Goal: Task Accomplishment & Management: Use online tool/utility

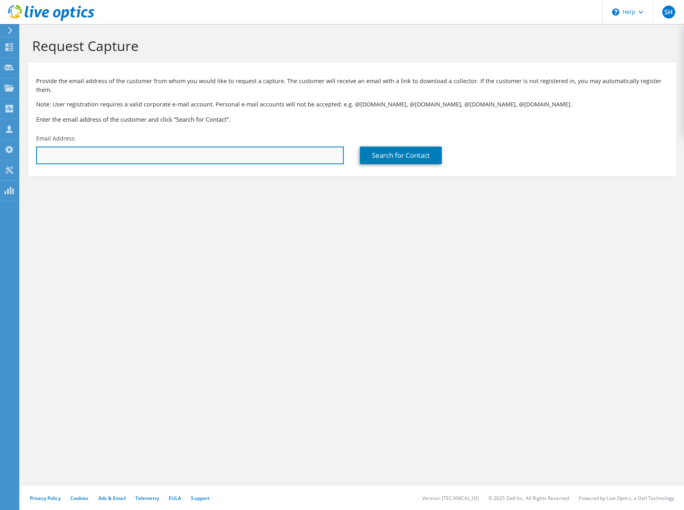
click at [96, 147] on input "text" at bounding box center [190, 156] width 308 height 18
type input "barsom.barsom@ewab.com"
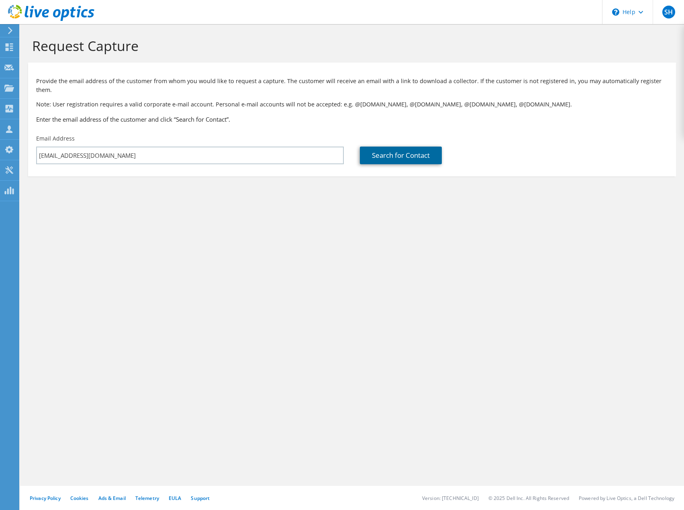
click at [415, 147] on link "Search for Contact" at bounding box center [401, 156] width 82 height 18
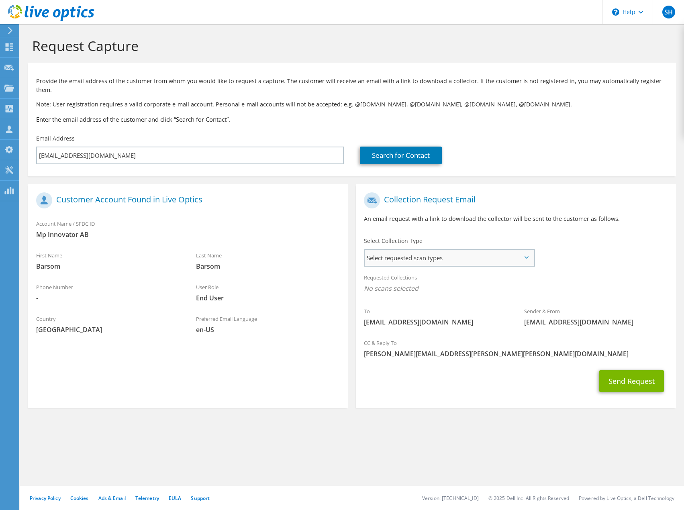
click at [475, 250] on span "Select requested scan types" at bounding box center [449, 258] width 169 height 16
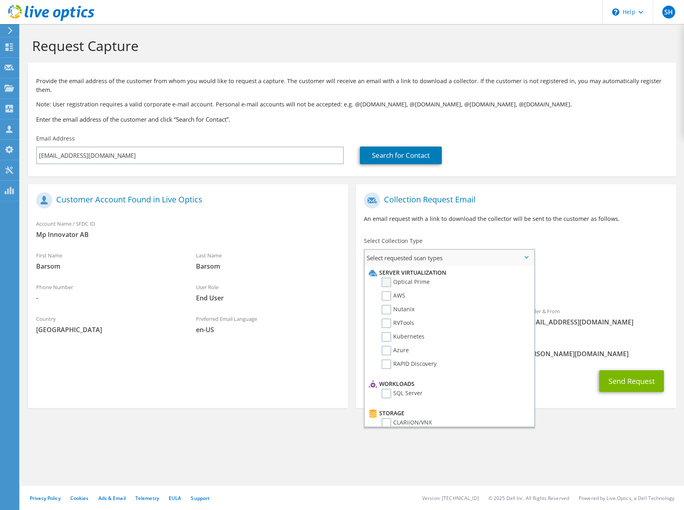
click at [387, 278] on label "Optical Prime" at bounding box center [406, 283] width 48 height 10
click at [0, 0] on input "Optical Prime" at bounding box center [0, 0] width 0 height 0
click at [610, 240] on div "To barsom.barsom@ewab.com Sender & From liveoptics@liveoptics.com" at bounding box center [516, 262] width 320 height 149
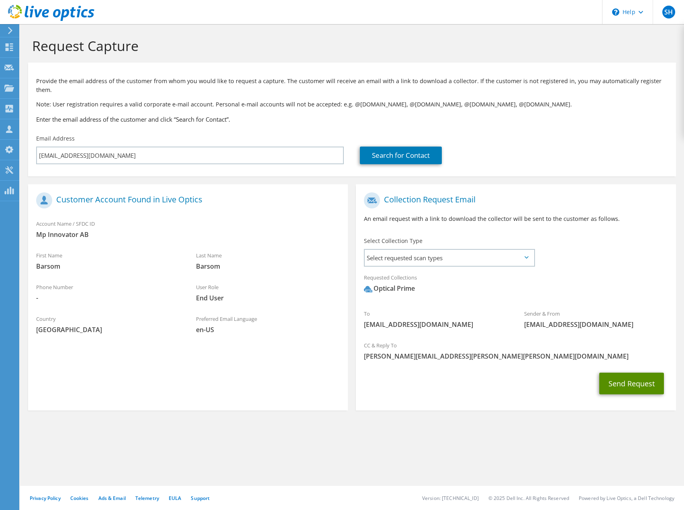
click at [623, 377] on button "Send Request" at bounding box center [631, 384] width 65 height 22
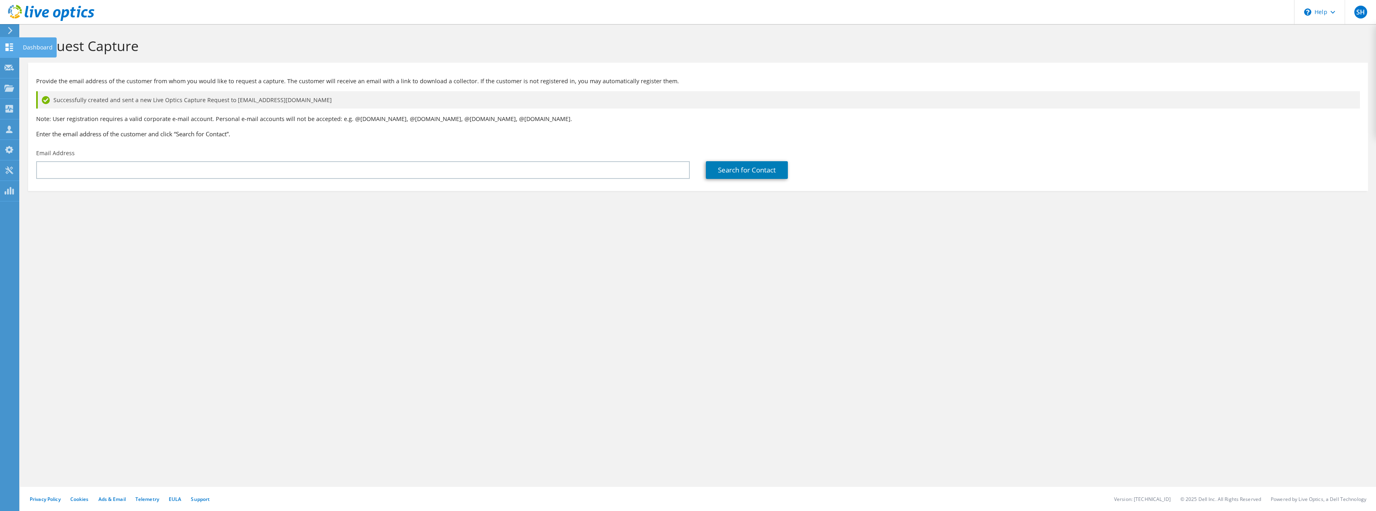
click at [10, 49] on icon at bounding box center [9, 47] width 10 height 8
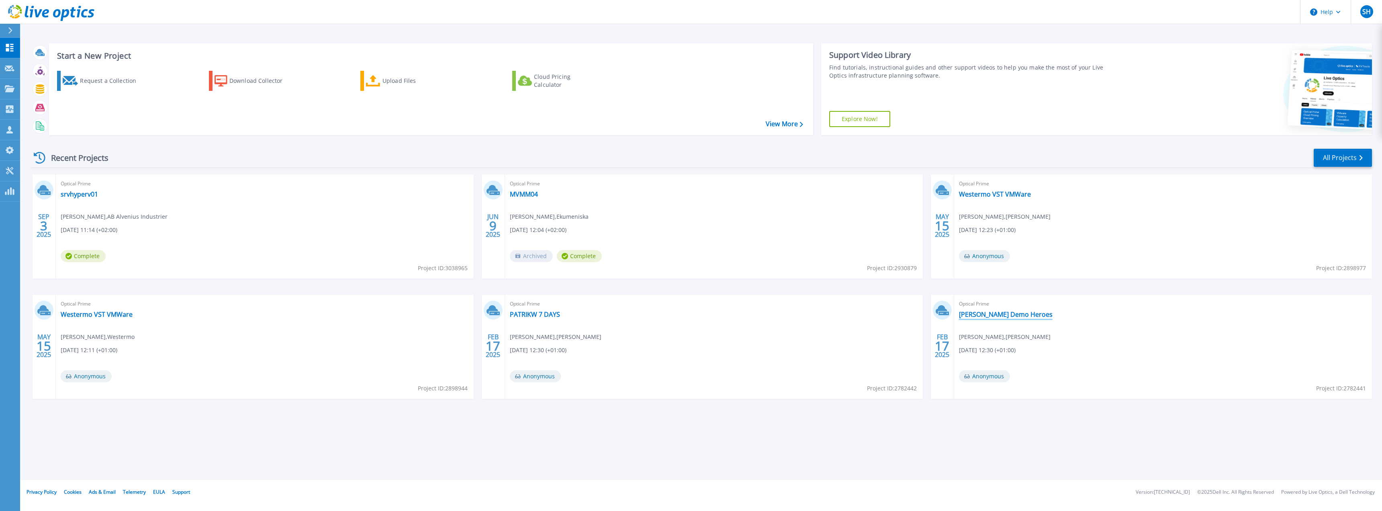
click at [991, 313] on link "Ingram Demo Heroes" at bounding box center [1006, 314] width 94 height 8
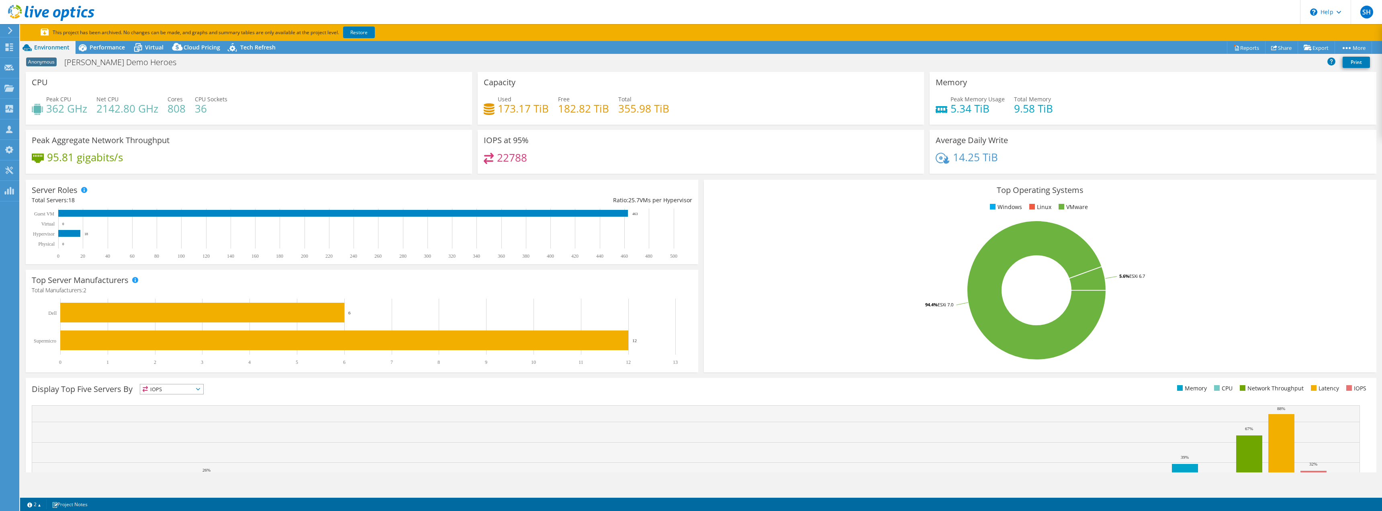
select select "EUFrankfurt"
select select "SEK"
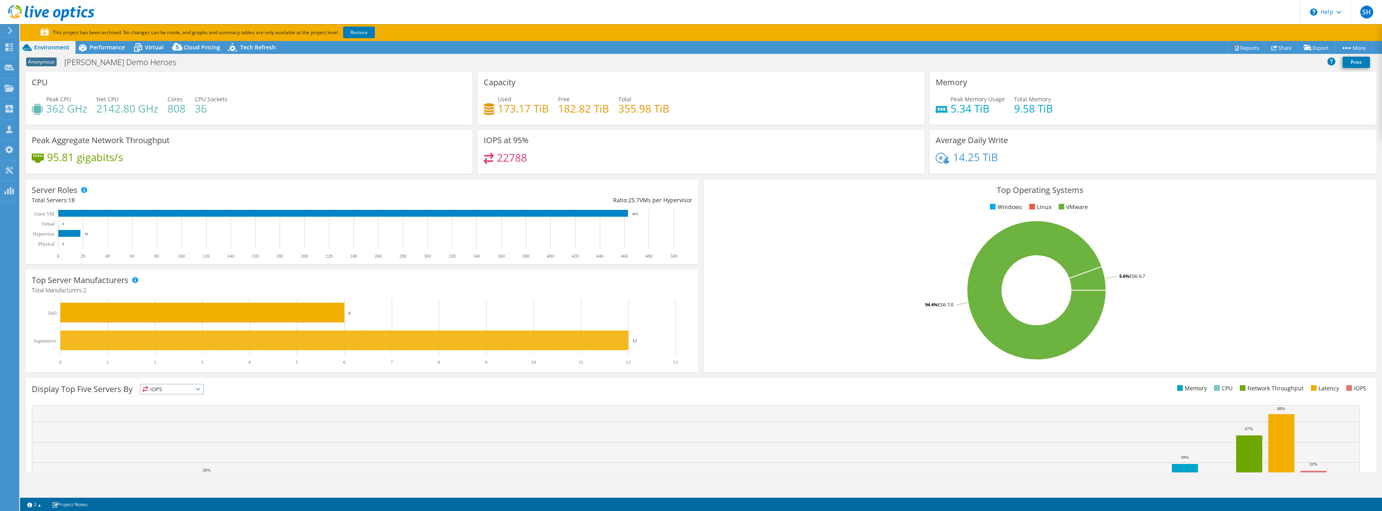
radio input "true"
radio input "false"
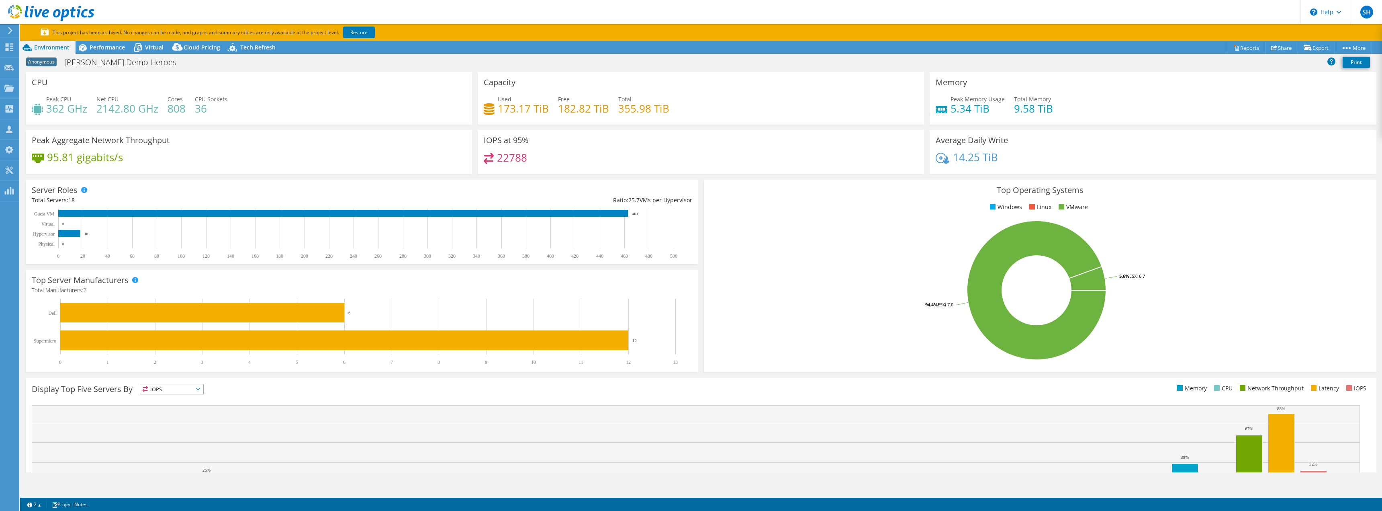
drag, startPoint x: 526, startPoint y: 155, endPoint x: 537, endPoint y: 161, distance: 12.4
click at [537, 161] on div "22788" at bounding box center [701, 161] width 434 height 17
click at [533, 155] on div "22788" at bounding box center [701, 161] width 434 height 17
drag, startPoint x: 521, startPoint y: 156, endPoint x: 515, endPoint y: 161, distance: 8.0
click at [501, 159] on h4 "22788" at bounding box center [512, 157] width 30 height 9
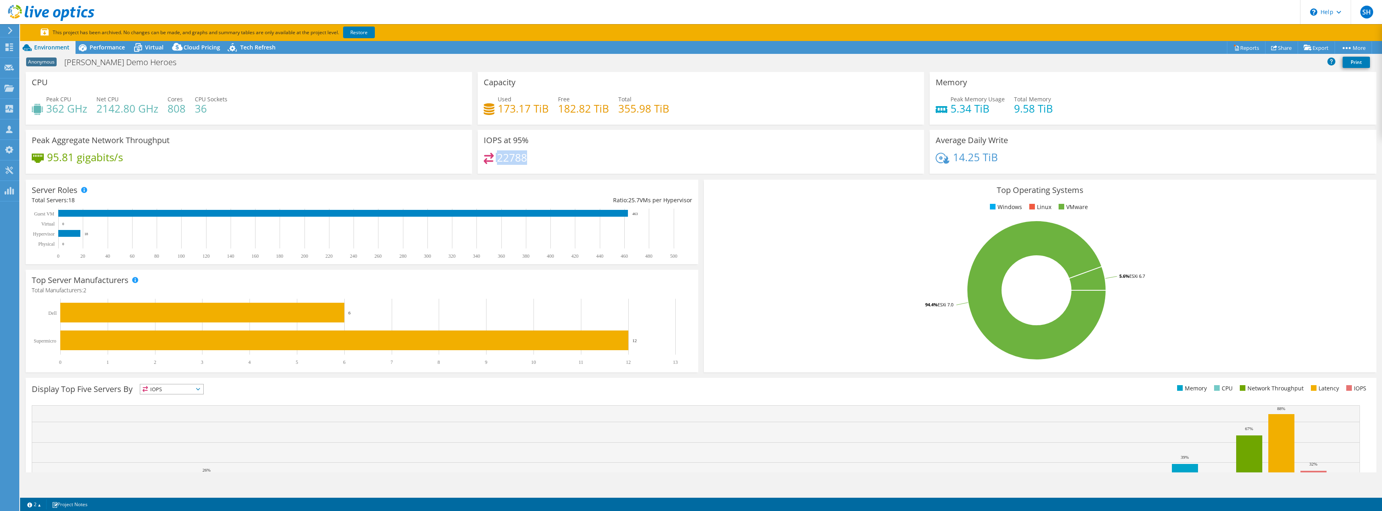
drag, startPoint x: 530, startPoint y: 159, endPoint x: 493, endPoint y: 160, distance: 37.0
click at [493, 160] on div "22788" at bounding box center [701, 161] width 434 height 17
click at [545, 157] on div "22788" at bounding box center [701, 161] width 434 height 17
click at [200, 390] on icon at bounding box center [198, 389] width 4 height 2
click at [164, 421] on li "CPU" at bounding box center [171, 421] width 63 height 11
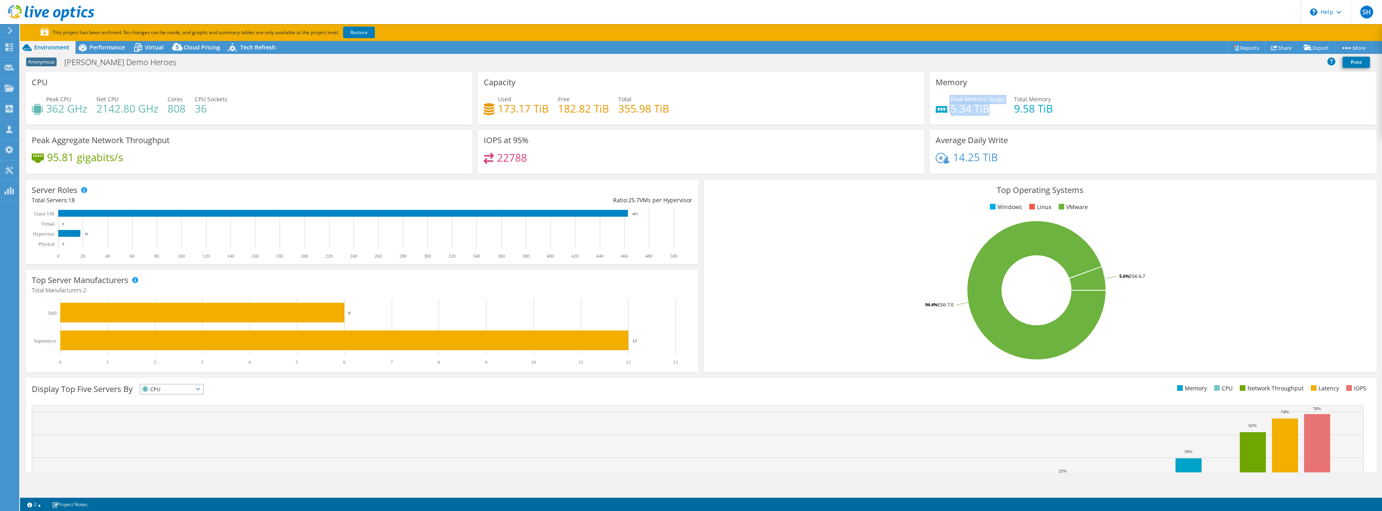
drag, startPoint x: 984, startPoint y: 108, endPoint x: 943, endPoint y: 107, distance: 40.6
click at [939, 108] on div "Peak Memory Usage 5.34 TiB" at bounding box center [970, 104] width 69 height 18
click at [100, 51] on div "Performance" at bounding box center [103, 47] width 55 height 13
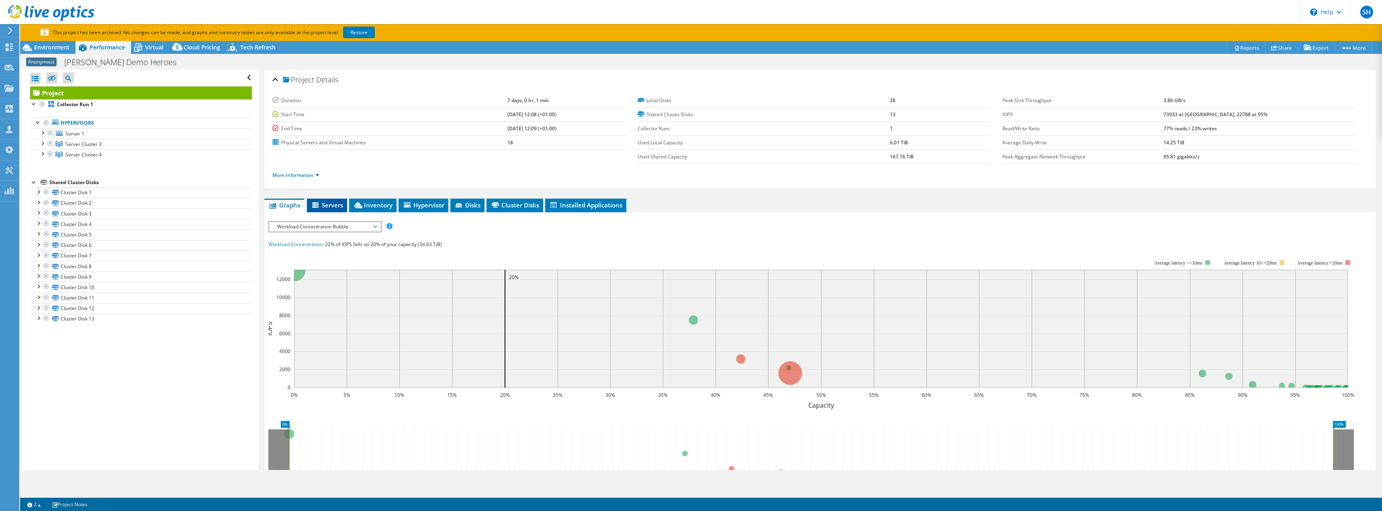
click at [332, 206] on span "Servers" at bounding box center [327, 205] width 32 height 8
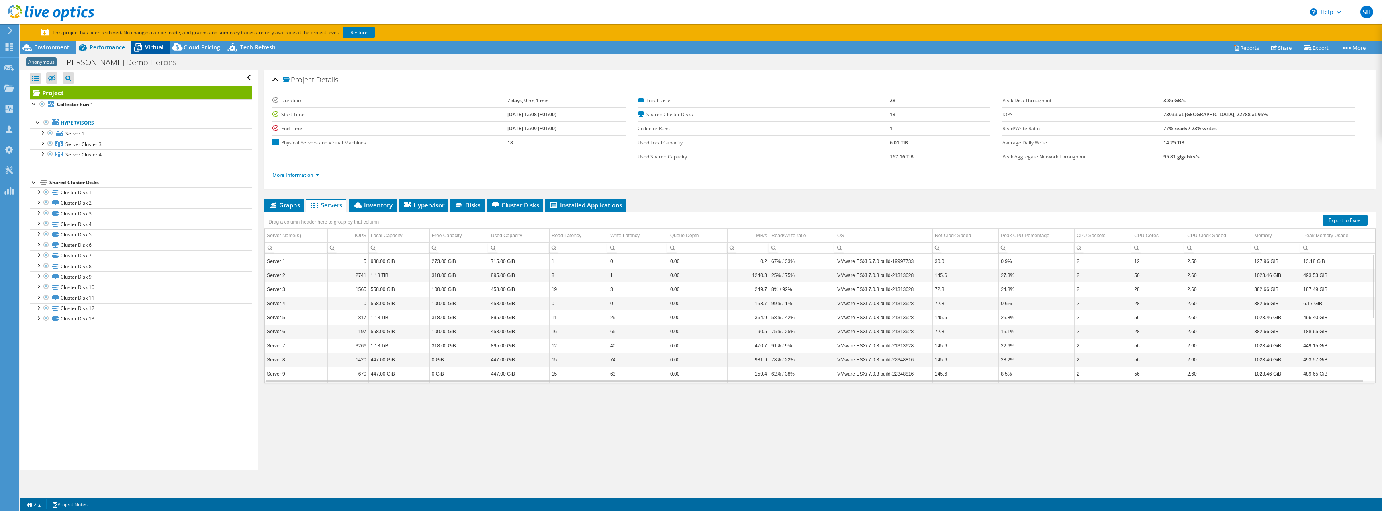
click at [154, 45] on span "Virtual" at bounding box center [154, 47] width 18 height 8
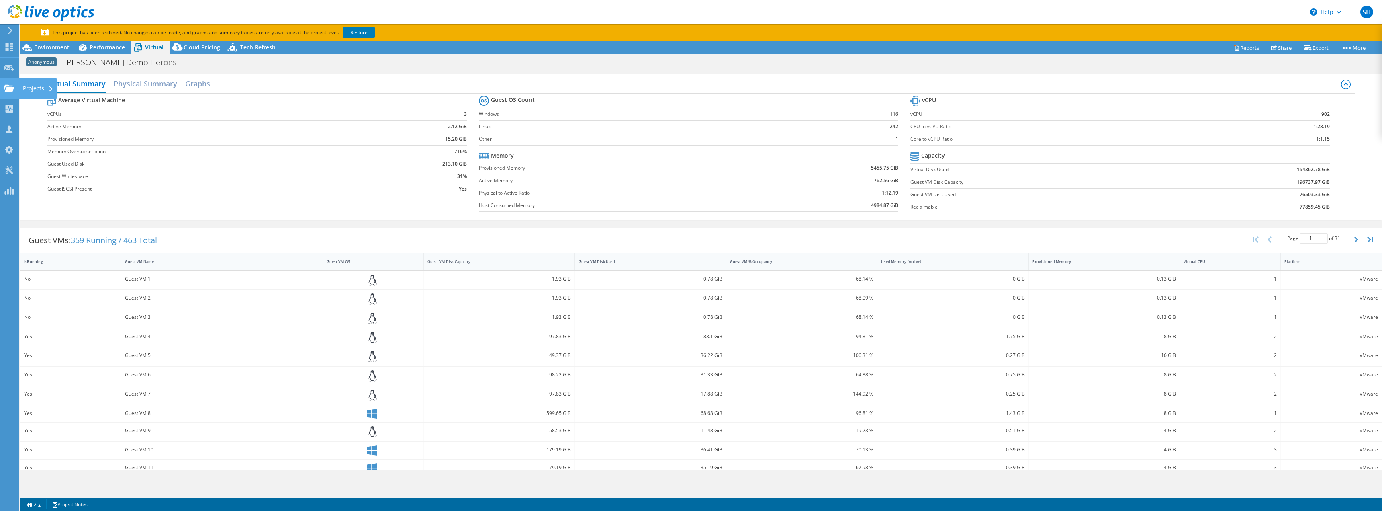
click at [46, 88] on div "Projects" at bounding box center [38, 88] width 39 height 20
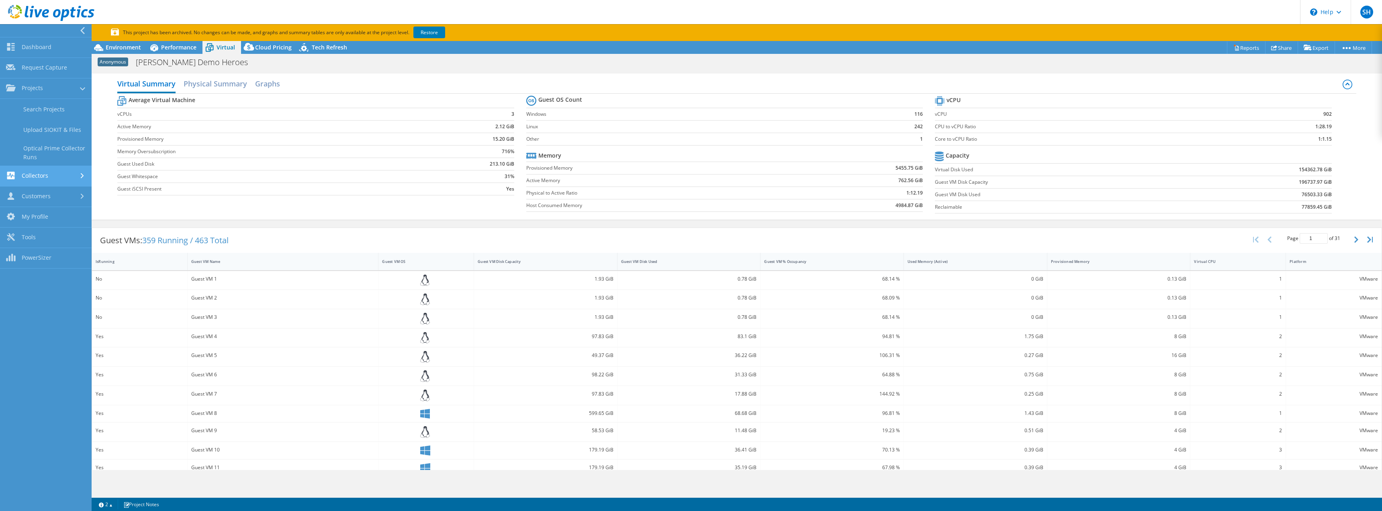
click at [47, 176] on link "Collectors" at bounding box center [46, 176] width 92 height 20
click at [78, 197] on link "Customers" at bounding box center [46, 196] width 92 height 20
click at [51, 171] on link "Customers" at bounding box center [46, 170] width 92 height 20
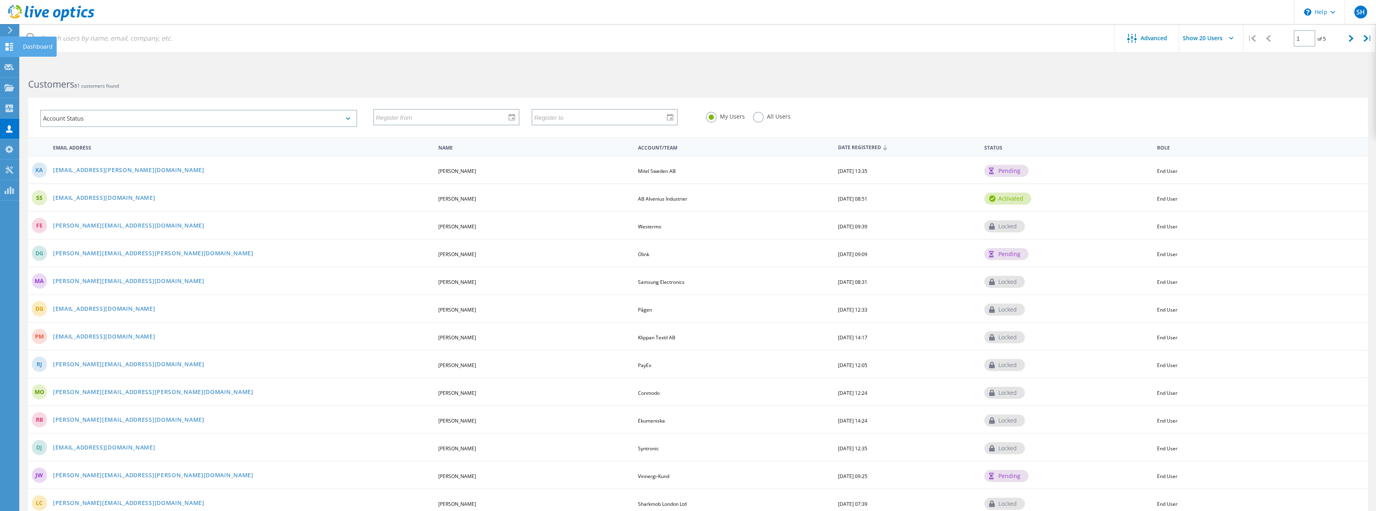
click at [12, 47] on use at bounding box center [10, 47] width 8 height 8
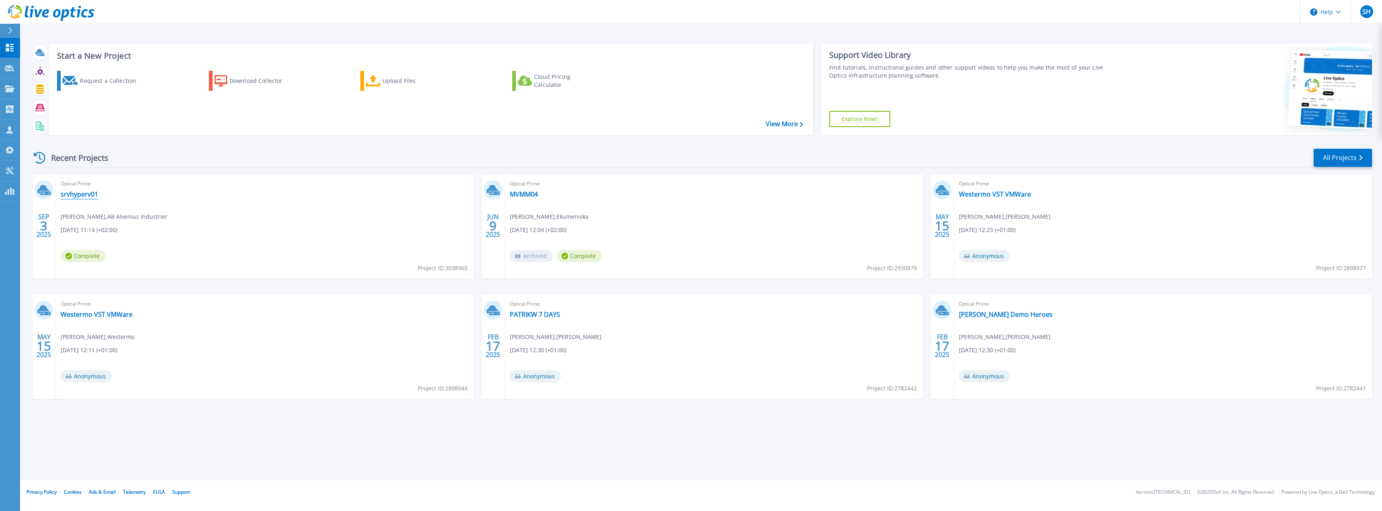
click at [79, 194] on link "srvhyperv01" at bounding box center [79, 194] width 37 height 8
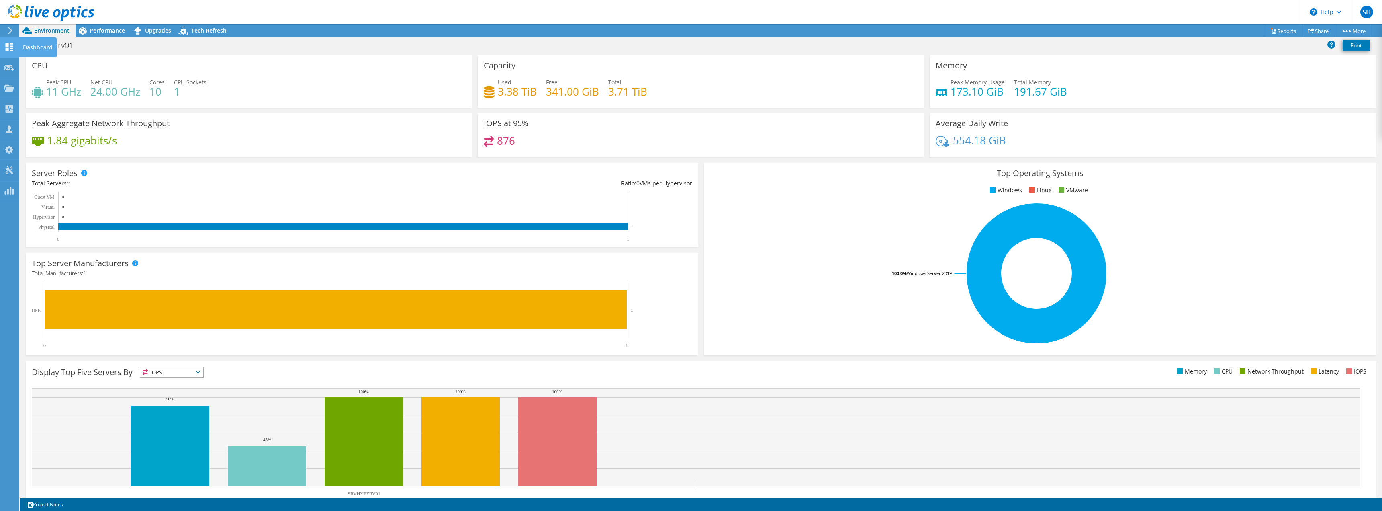
click at [11, 46] on icon at bounding box center [9, 47] width 10 height 8
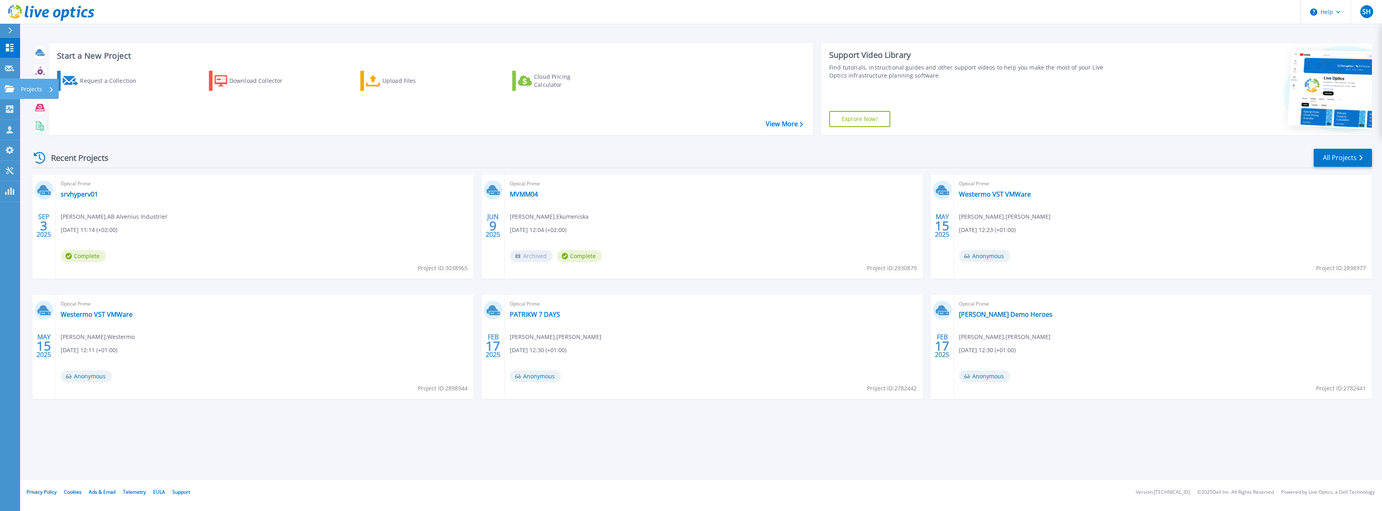
click at [45, 89] on div "Projects" at bounding box center [37, 89] width 33 height 21
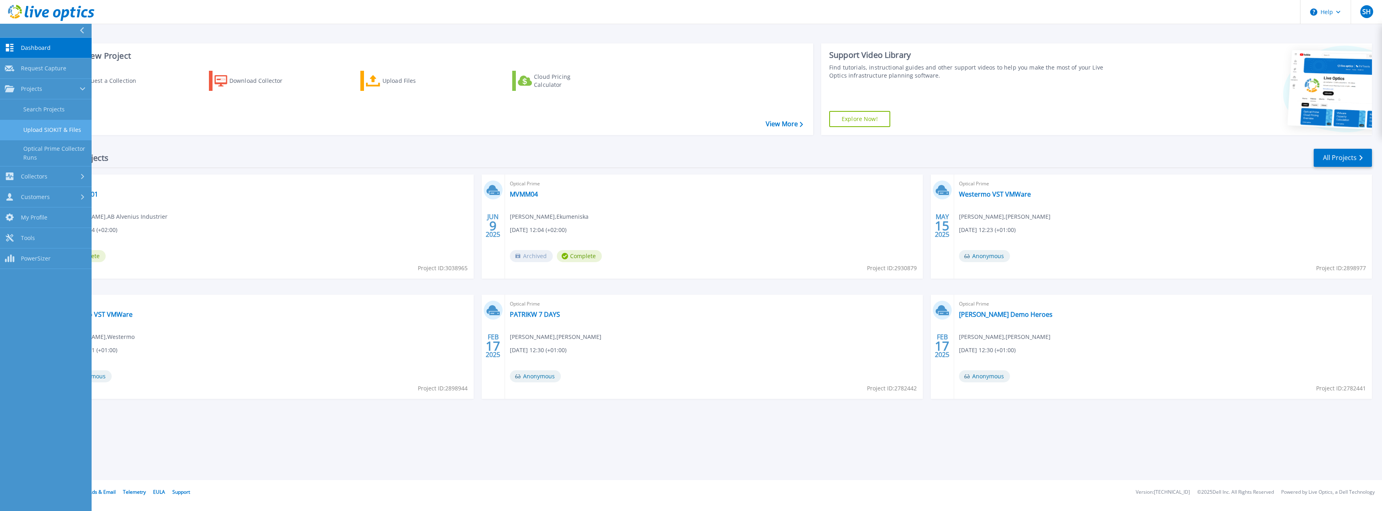
click at [58, 131] on link "Upload SIOKIT & Files" at bounding box center [46, 130] width 92 height 20
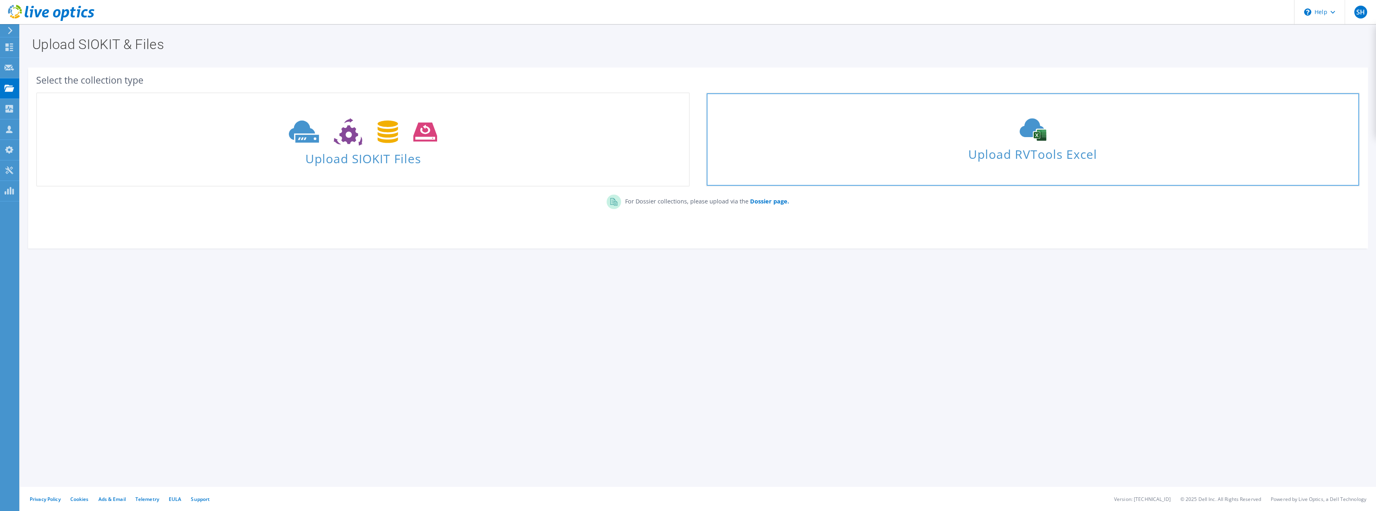
click at [934, 142] on div "Upload RVTools Excel" at bounding box center [1033, 139] width 652 height 43
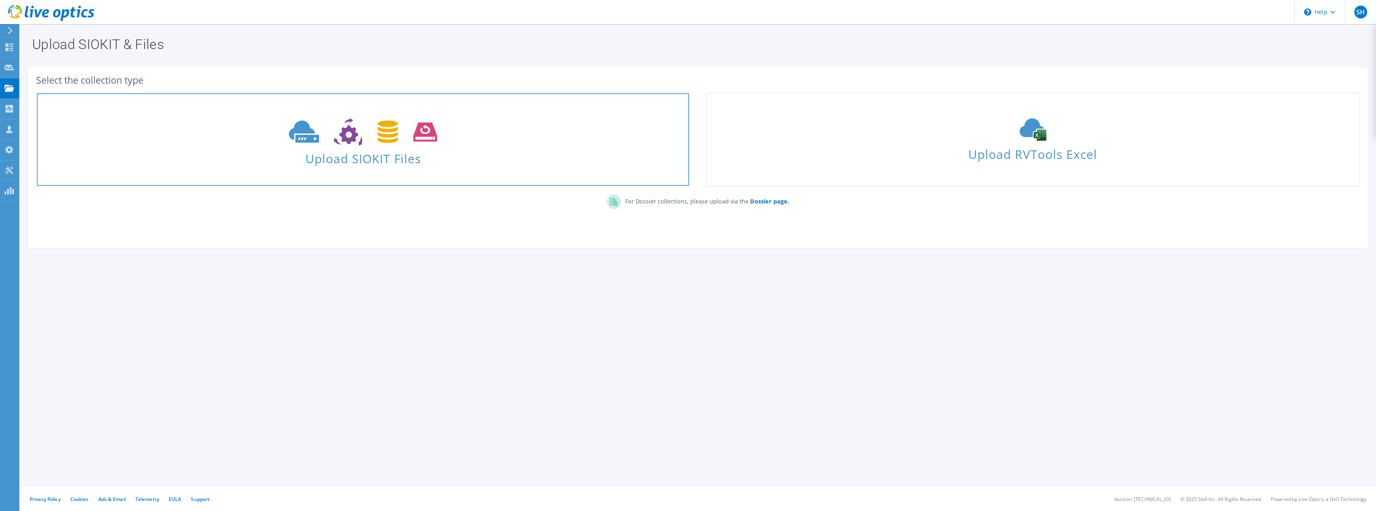
click at [368, 153] on span "Upload SIOKIT Files" at bounding box center [363, 155] width 652 height 17
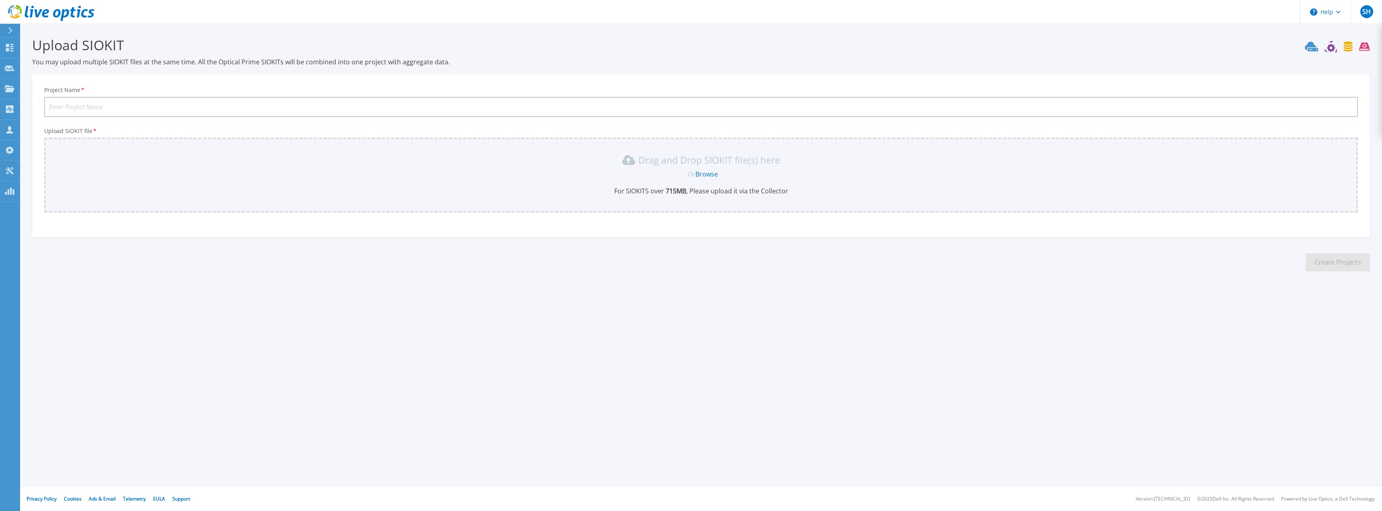
click at [278, 105] on input "Project Name *" at bounding box center [701, 107] width 1314 height 20
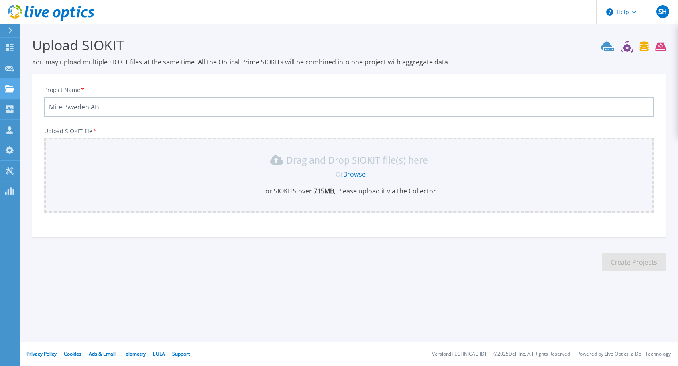
type input "Mitel Sweden AB"
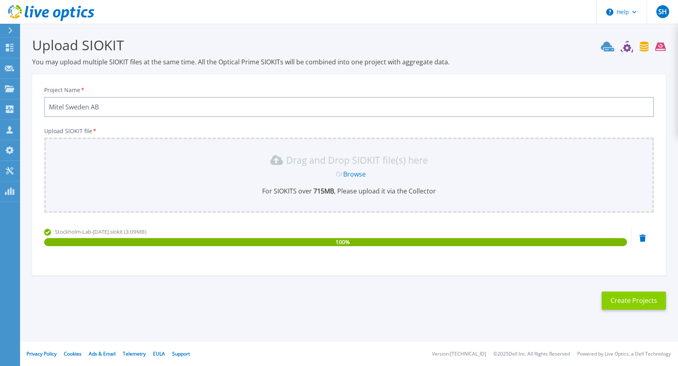
click at [633, 299] on button "Create Projects" at bounding box center [634, 300] width 64 height 18
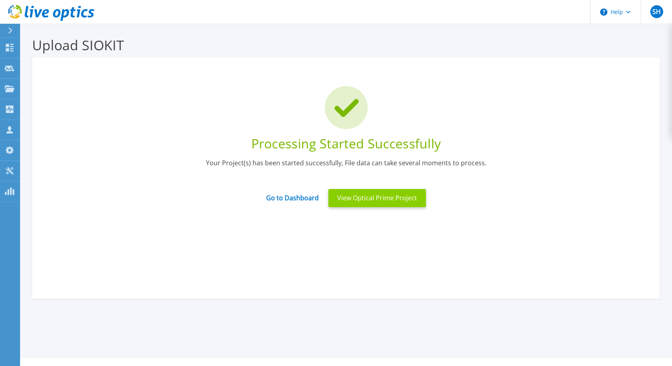
click at [366, 197] on button "View Optical Prime Project" at bounding box center [378, 198] width 98 height 18
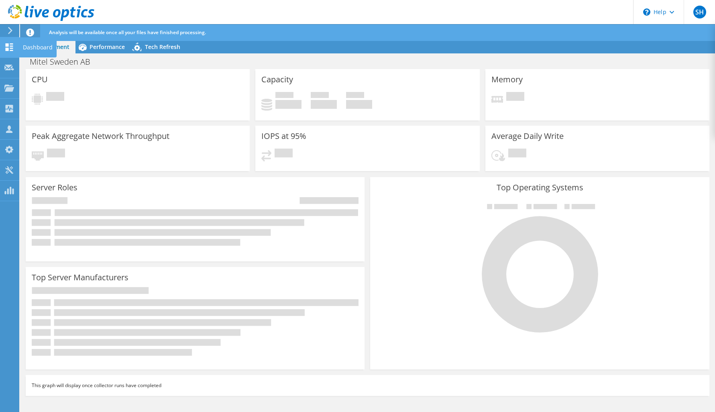
click at [10, 45] on icon at bounding box center [9, 47] width 10 height 8
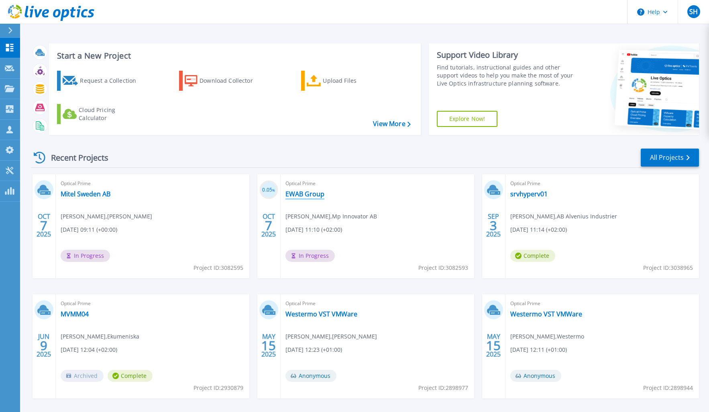
click at [306, 196] on link "EWAB Group" at bounding box center [305, 194] width 39 height 8
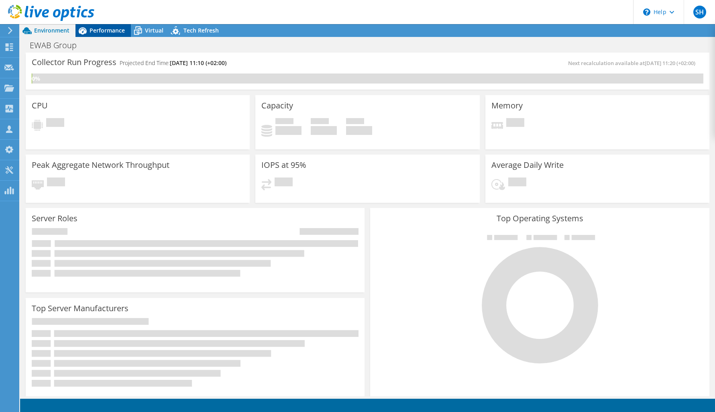
click at [94, 31] on span "Performance" at bounding box center [107, 31] width 35 height 8
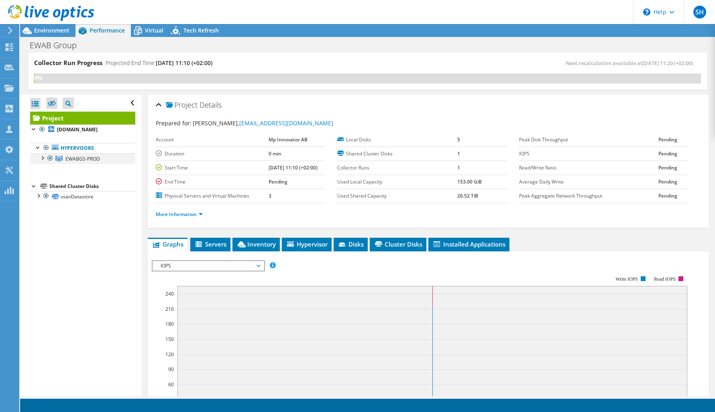
click at [43, 159] on div at bounding box center [42, 157] width 8 height 8
click at [39, 226] on div at bounding box center [38, 227] width 8 height 8
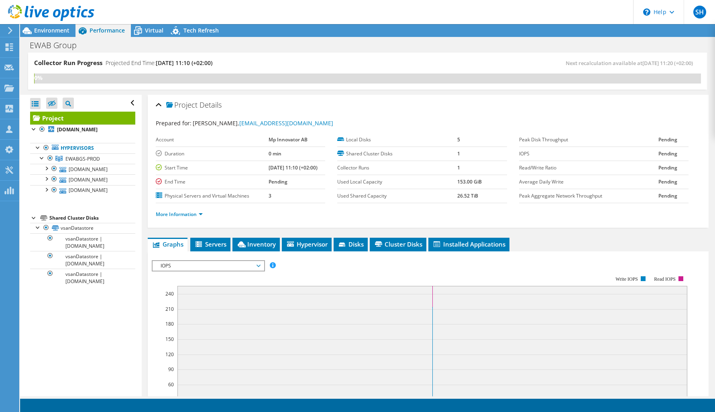
click at [563, 10] on header "SH Partner Team Member [PERSON_NAME] [PERSON_NAME][EMAIL_ADDRESS][PERSON_NAME][…" at bounding box center [357, 12] width 715 height 24
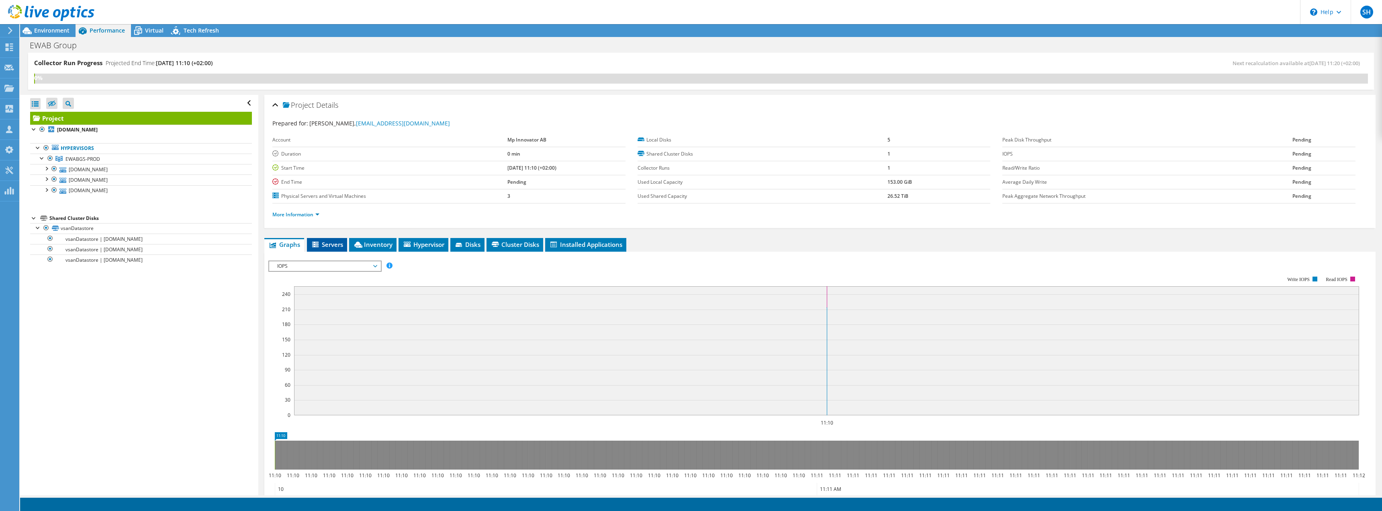
click at [328, 243] on span "Servers" at bounding box center [327, 244] width 32 height 8
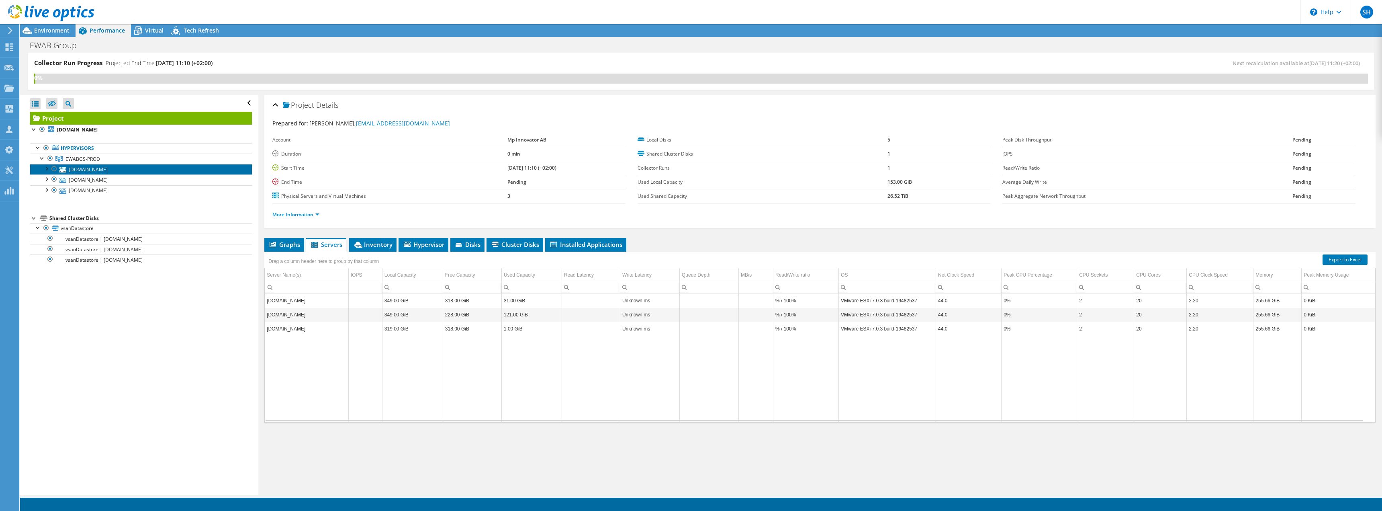
click at [79, 169] on link "[DOMAIN_NAME]" at bounding box center [141, 169] width 222 height 10
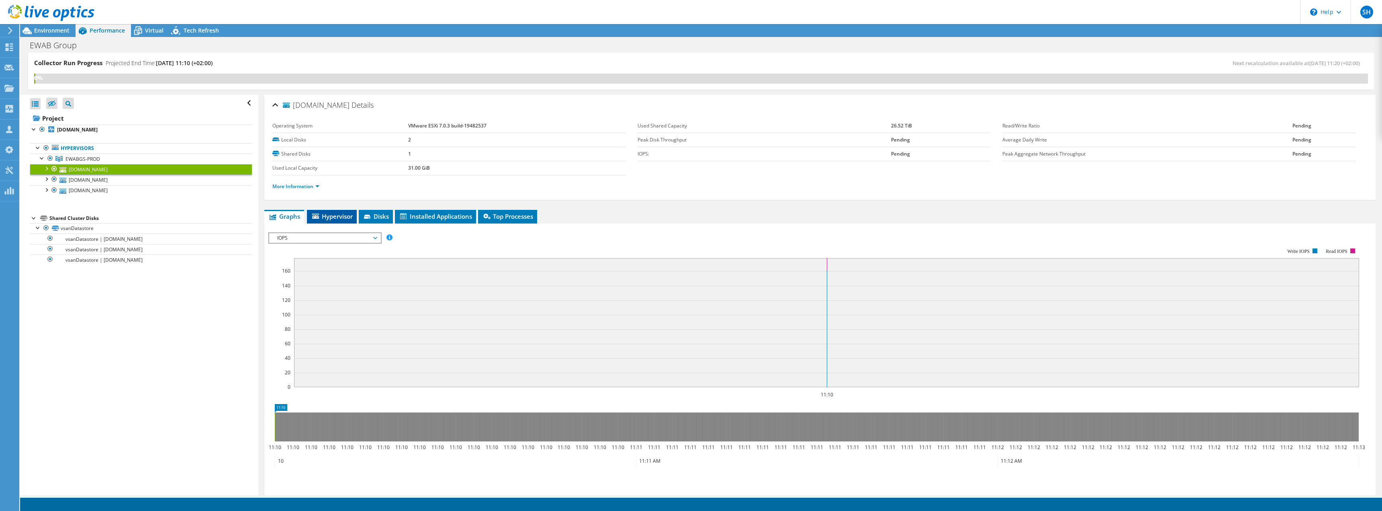
click at [332, 217] on span "Hypervisor" at bounding box center [332, 216] width 42 height 8
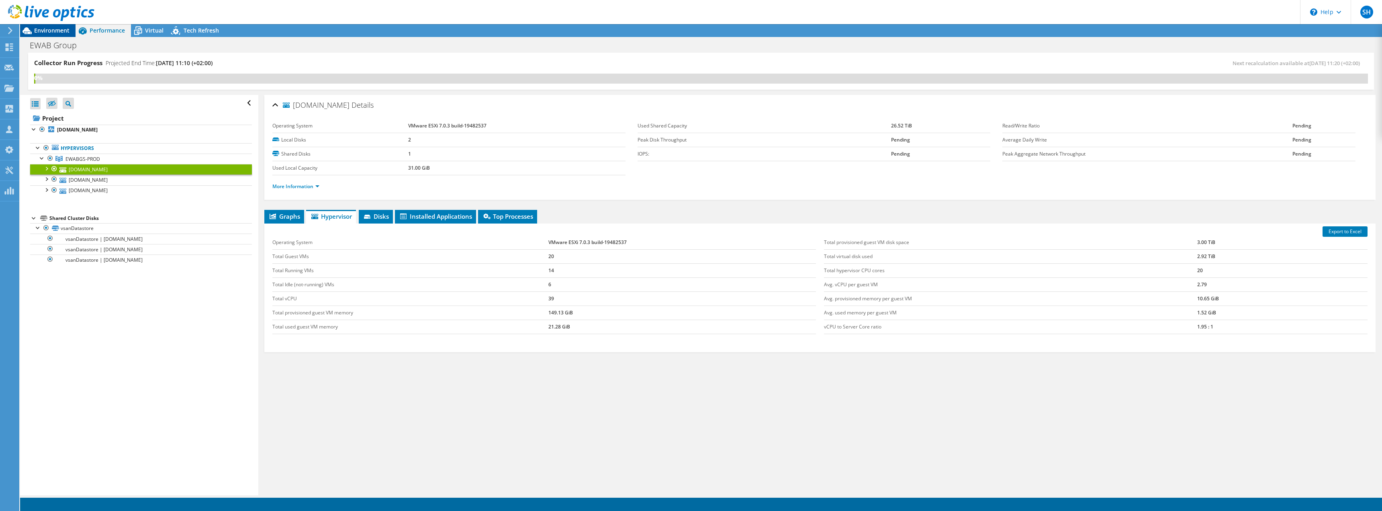
click at [47, 31] on span "Environment" at bounding box center [51, 31] width 35 height 8
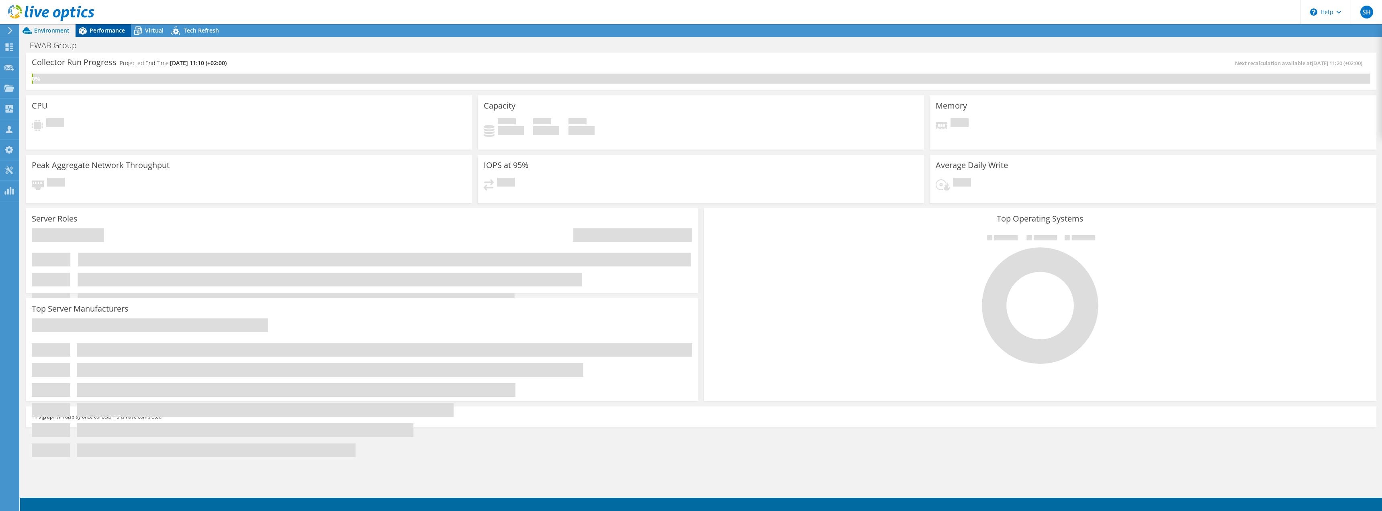
click at [106, 31] on span "Performance" at bounding box center [107, 31] width 35 height 8
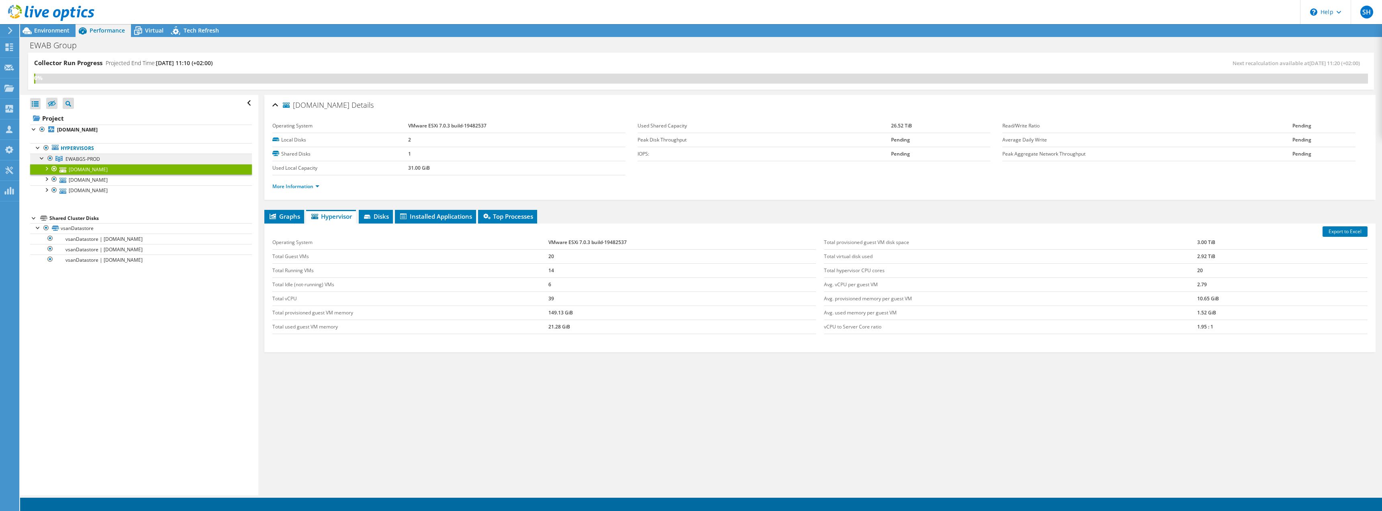
click at [84, 158] on span "EWABGS-PROD" at bounding box center [82, 158] width 35 height 7
